Goal: Information Seeking & Learning: Learn about a topic

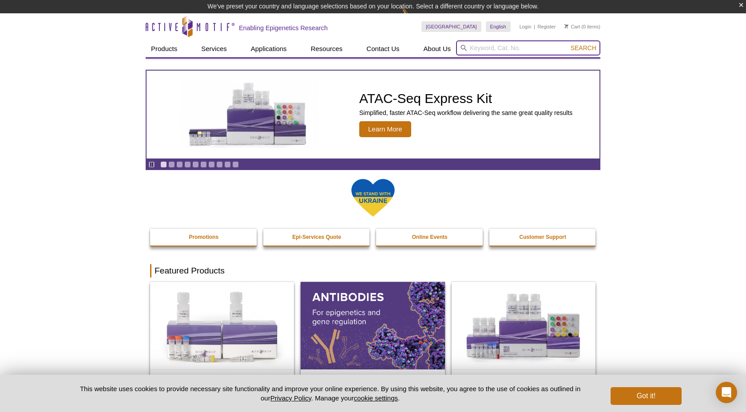
click at [490, 48] on input "search" at bounding box center [528, 47] width 144 height 15
paste input "https://diversity.biomed.brown.edu/resources-information/pre-med-pre-health#:~:…"
type input "https://diversity.biomed.brown.edu/resources-information/pre-med-pre-health#:~:…"
click at [568, 44] on button "Search" at bounding box center [583, 48] width 31 height 8
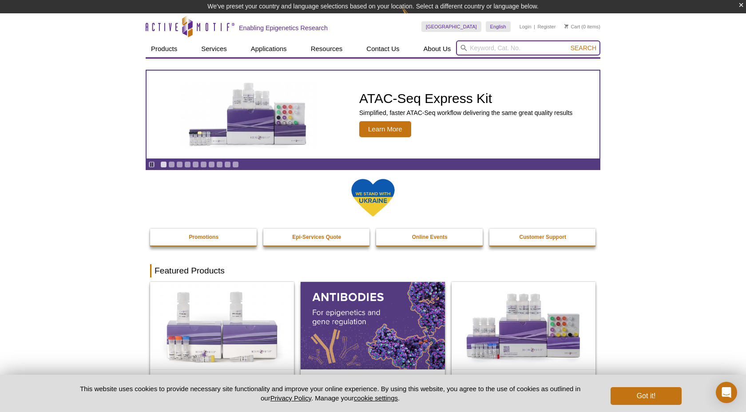
click at [527, 47] on input "search" at bounding box center [528, 47] width 144 height 15
type input "53046"
click at [568, 44] on button "Search" at bounding box center [583, 48] width 31 height 8
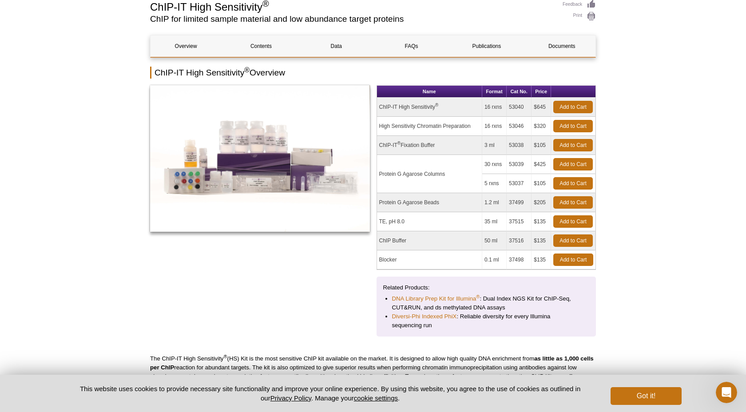
scroll to position [79, 0]
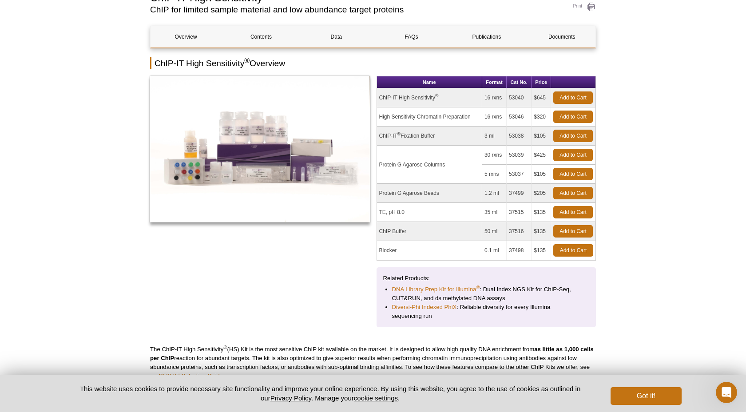
drag, startPoint x: 471, startPoint y: 115, endPoint x: 379, endPoint y: 115, distance: 92.3
click at [379, 115] on td "High Sensitivity Chromatin Preparation" at bounding box center [429, 116] width 105 height 19
copy td "High Sensitivity Chromatin Preparation"
